Goal: Contribute content

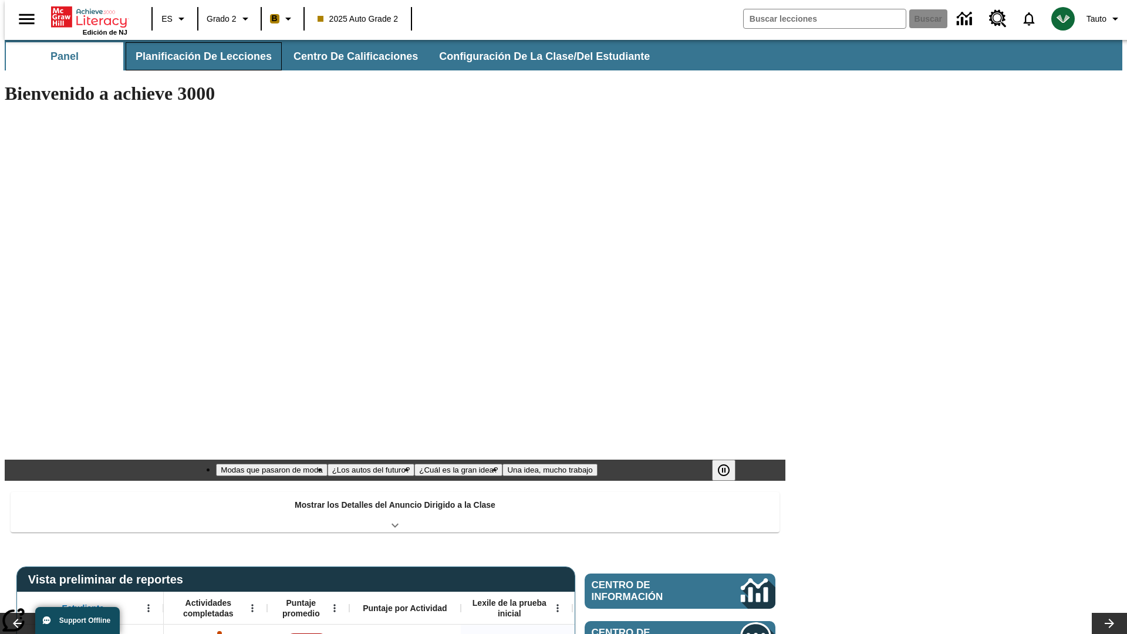
click at [197, 56] on span "Planificación de lecciones" at bounding box center [204, 57] width 136 height 14
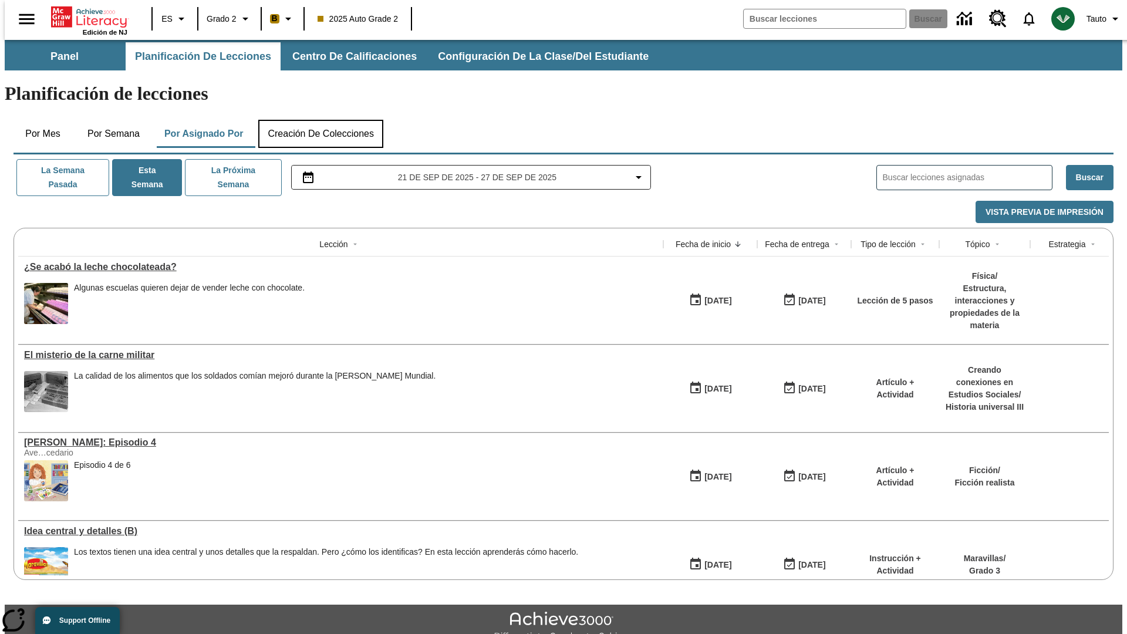
click at [320, 120] on button "Creación de colecciones" at bounding box center [320, 134] width 125 height 28
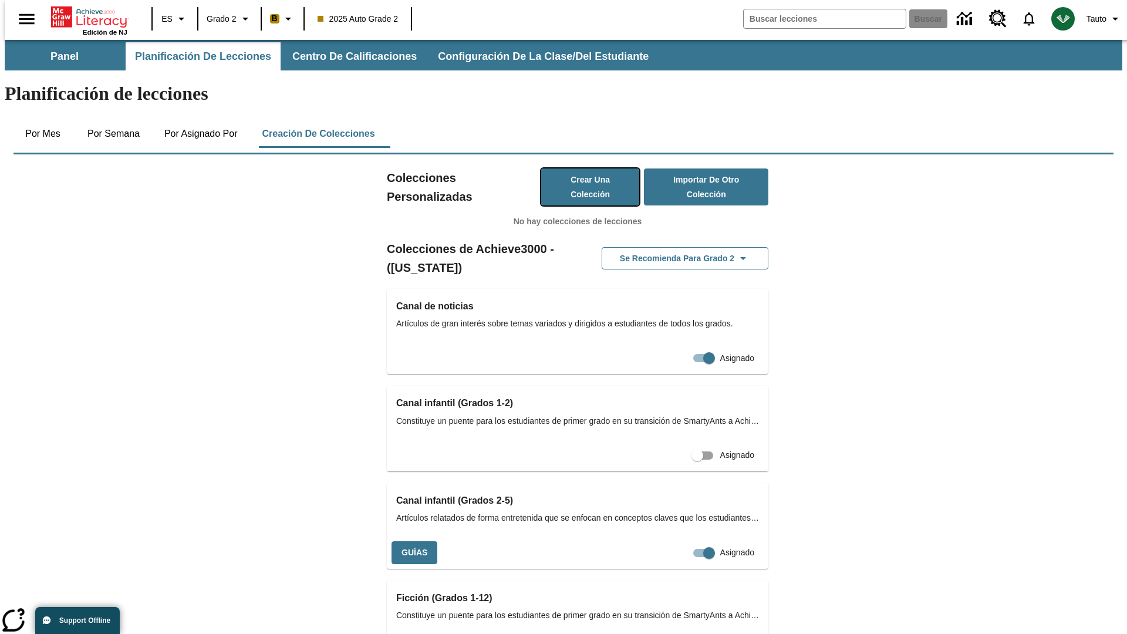
click at [578, 168] on button "Crear una colección" at bounding box center [590, 186] width 99 height 37
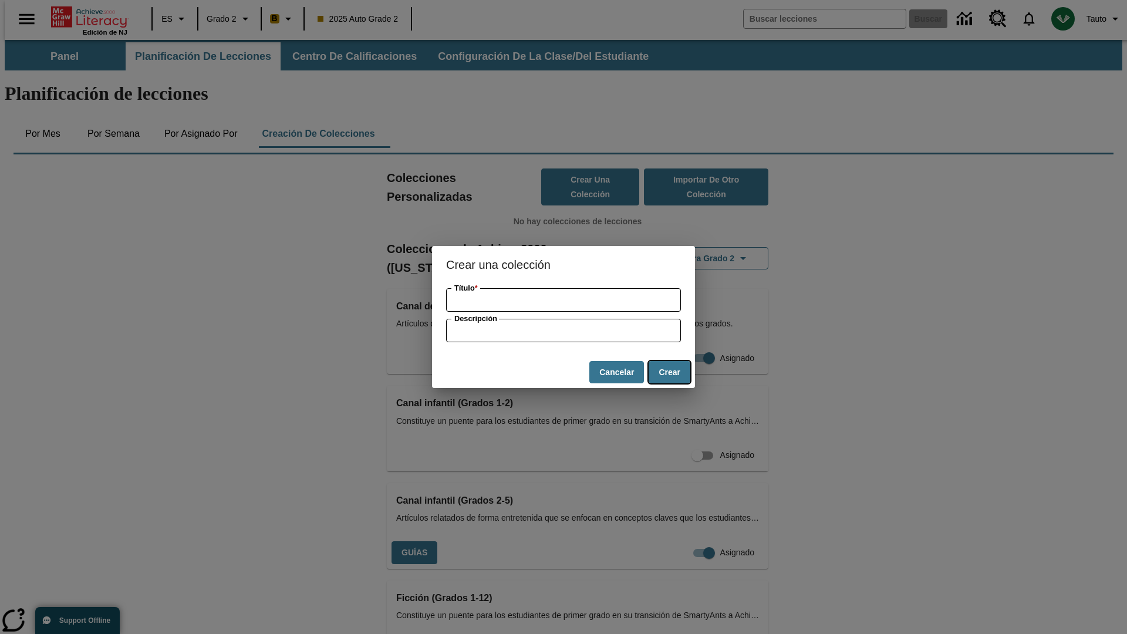
click at [669, 372] on button "Crear" at bounding box center [670, 372] width 42 height 23
type input "Electronic Soft Table"
type input "some collection description"
click at [669, 372] on button "Crear" at bounding box center [670, 372] width 42 height 23
